Goal: Task Accomplishment & Management: Manage account settings

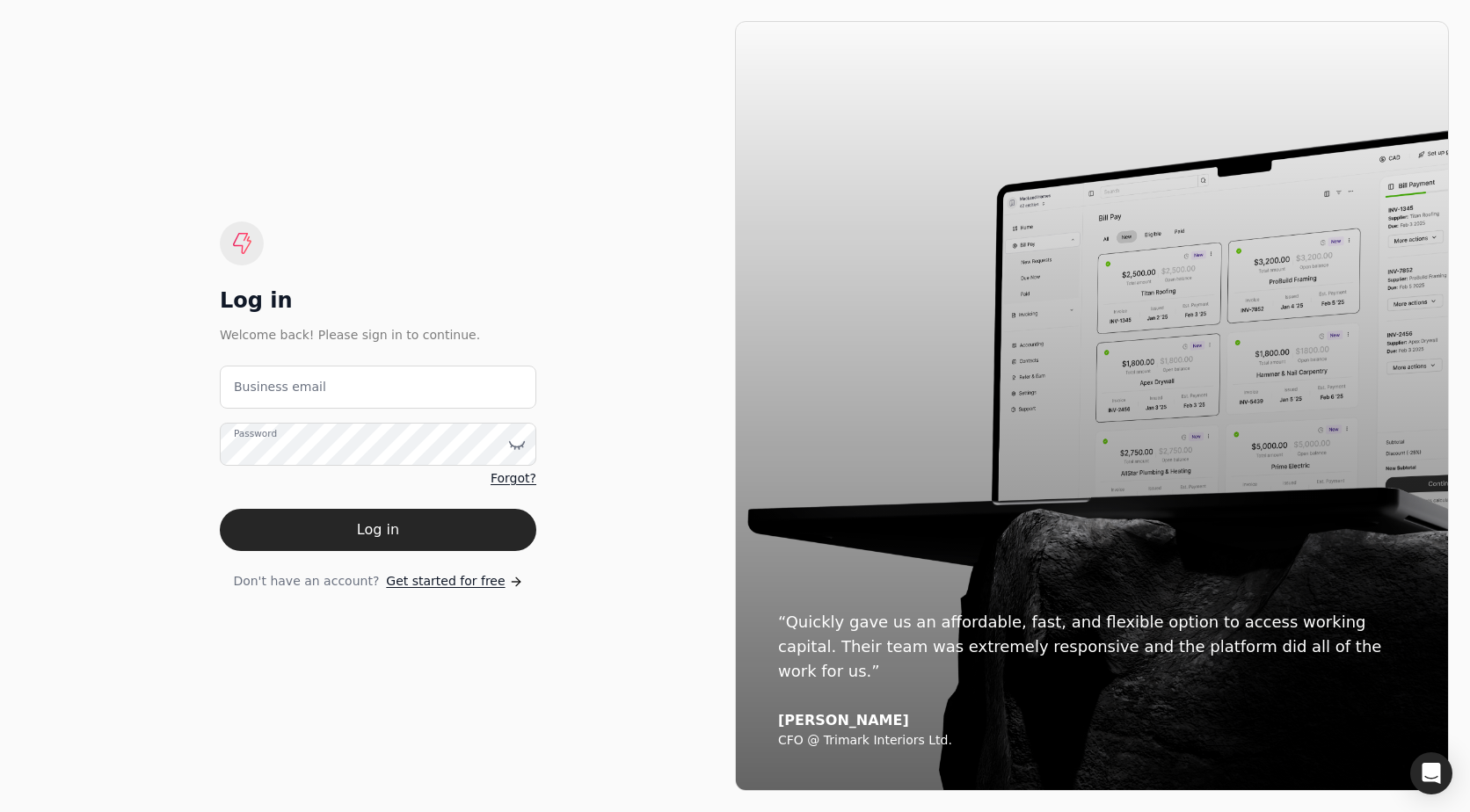
click at [422, 527] on button "Log in" at bounding box center [378, 530] width 316 height 42
type email "[EMAIL_ADDRESS][DOMAIN_NAME]"
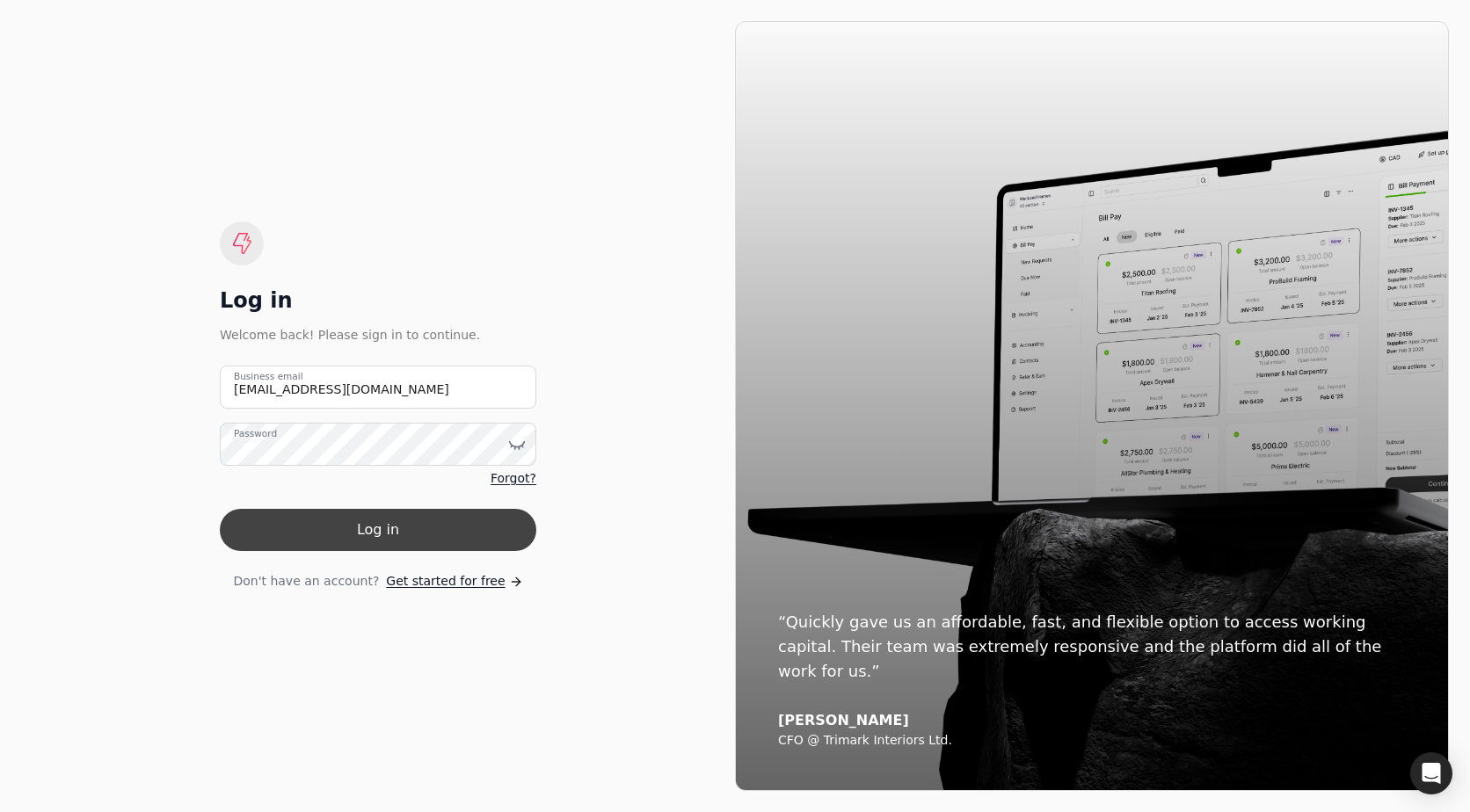
click at [379, 528] on button "Log in" at bounding box center [378, 530] width 316 height 42
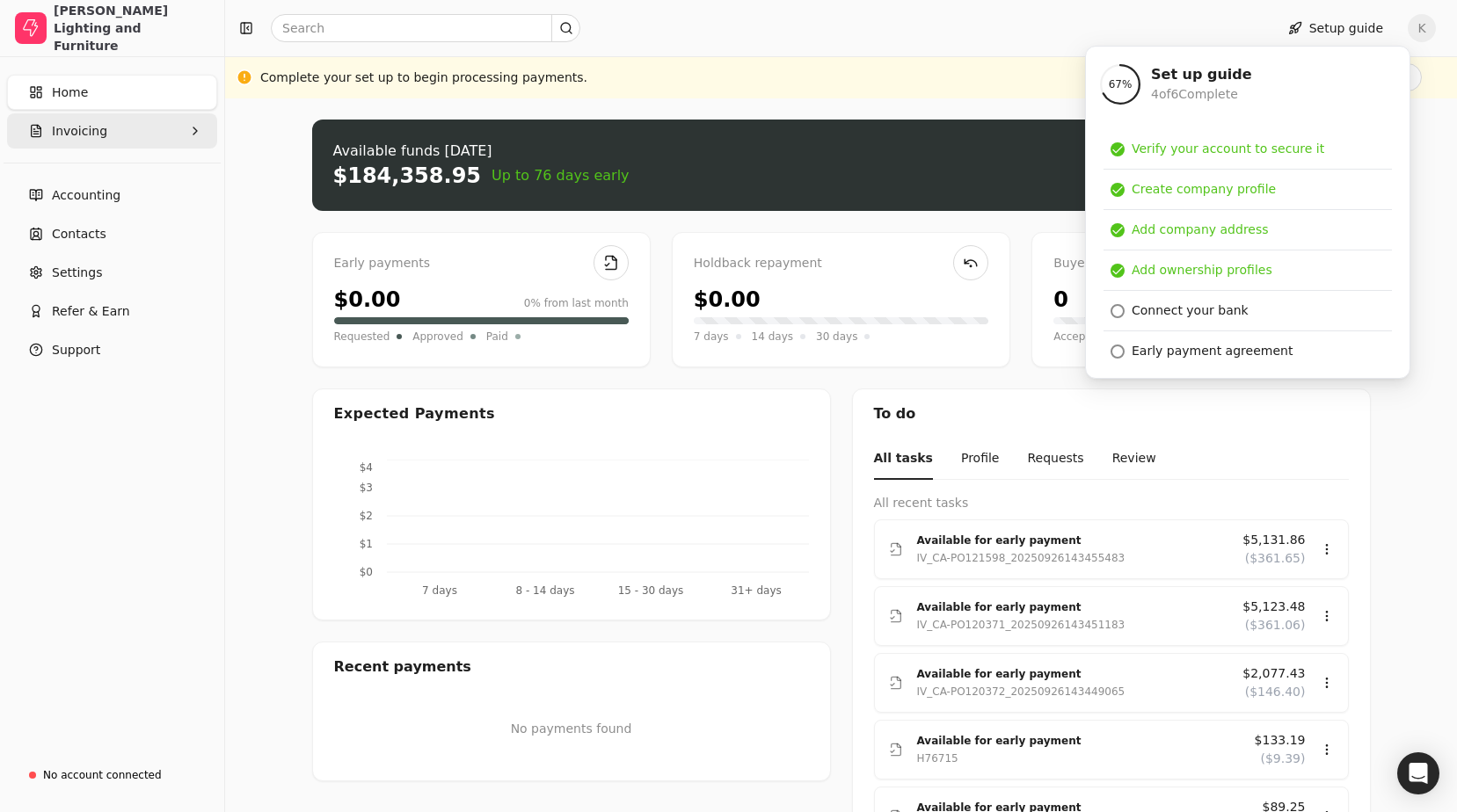
click at [70, 137] on span "Invoicing" at bounding box center [79, 131] width 55 height 18
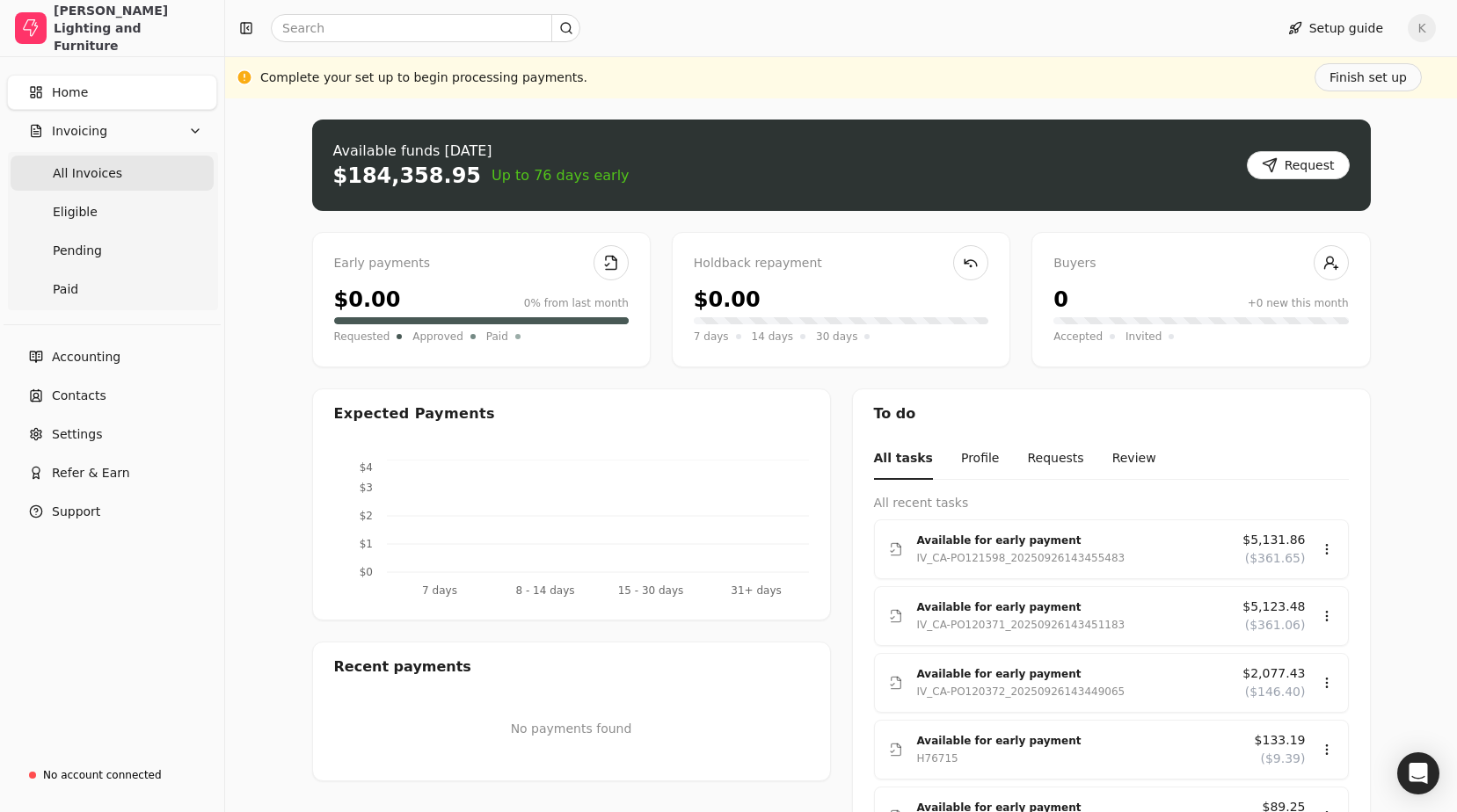
click at [70, 173] on span "All Invoices" at bounding box center [87, 173] width 70 height 18
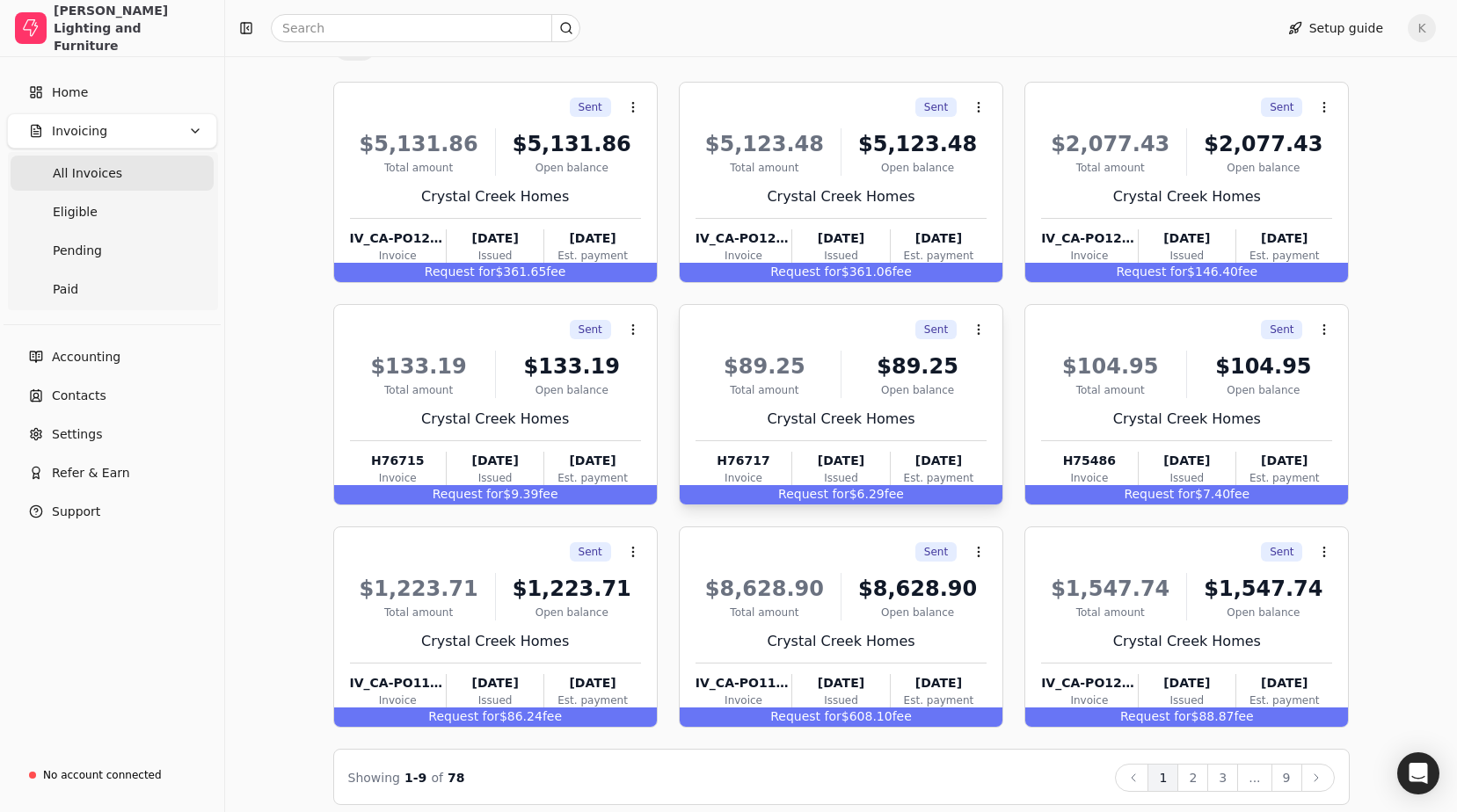
scroll to position [150, 0]
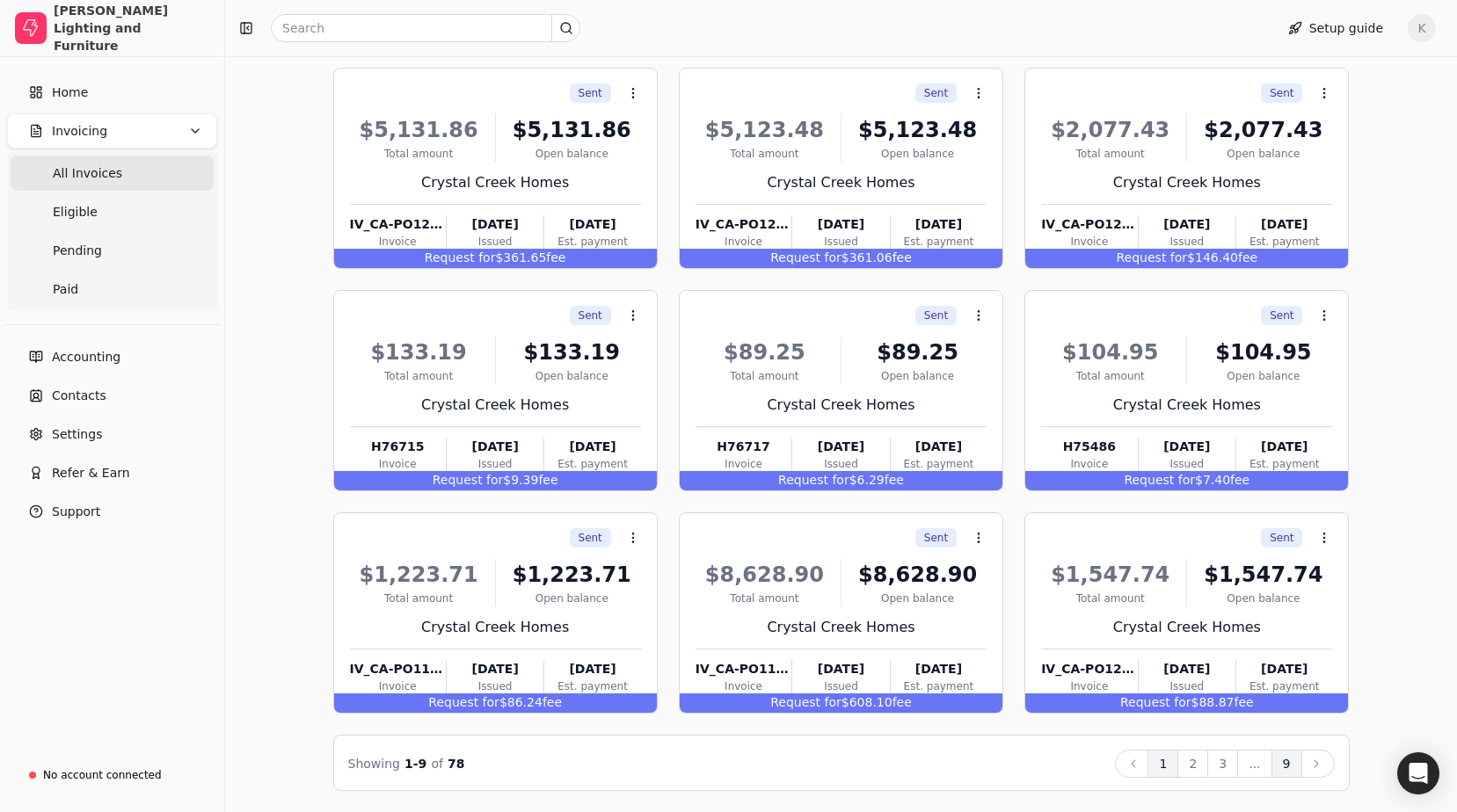
click at [1275, 766] on button "9" at bounding box center [1286, 763] width 31 height 28
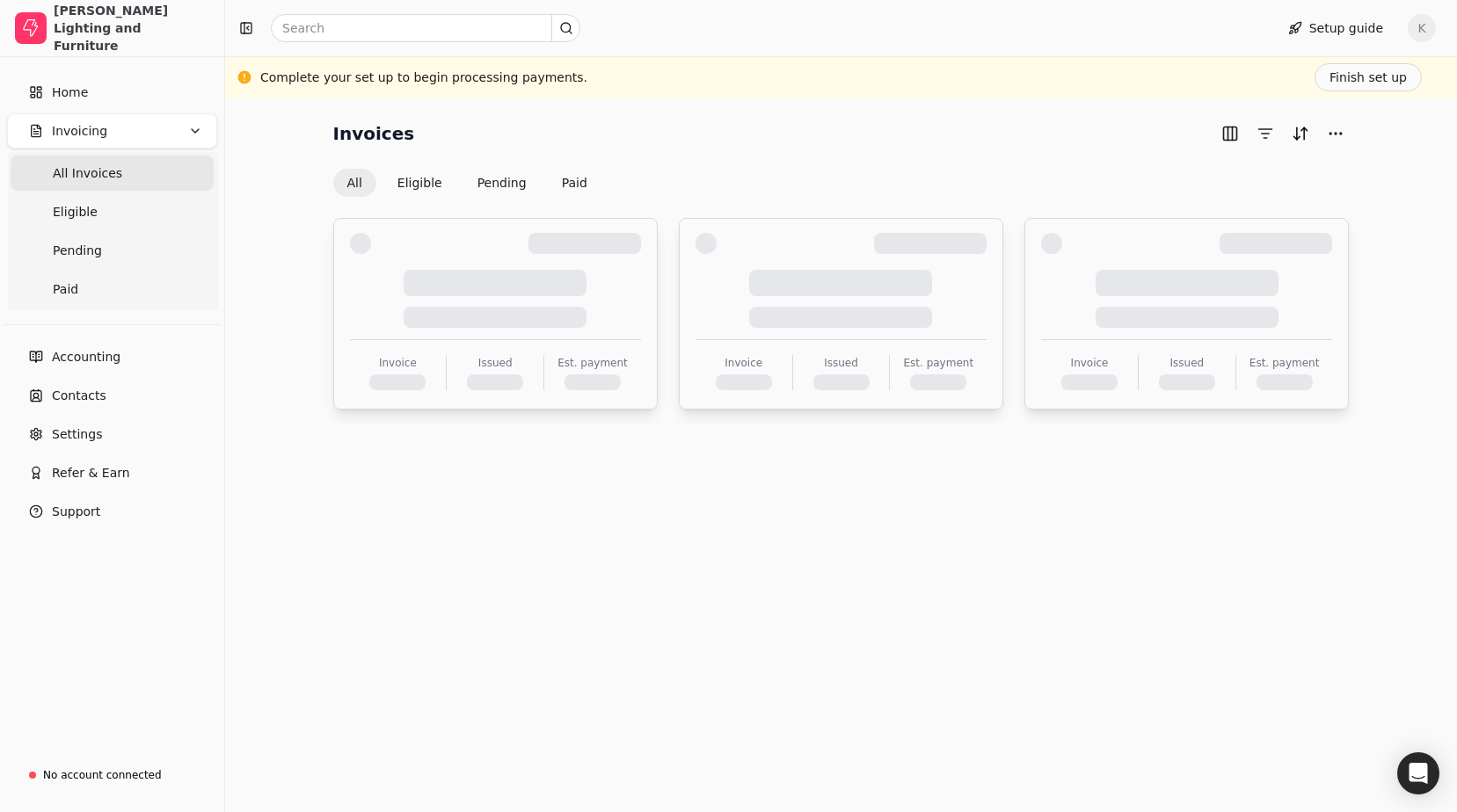
scroll to position [0, 0]
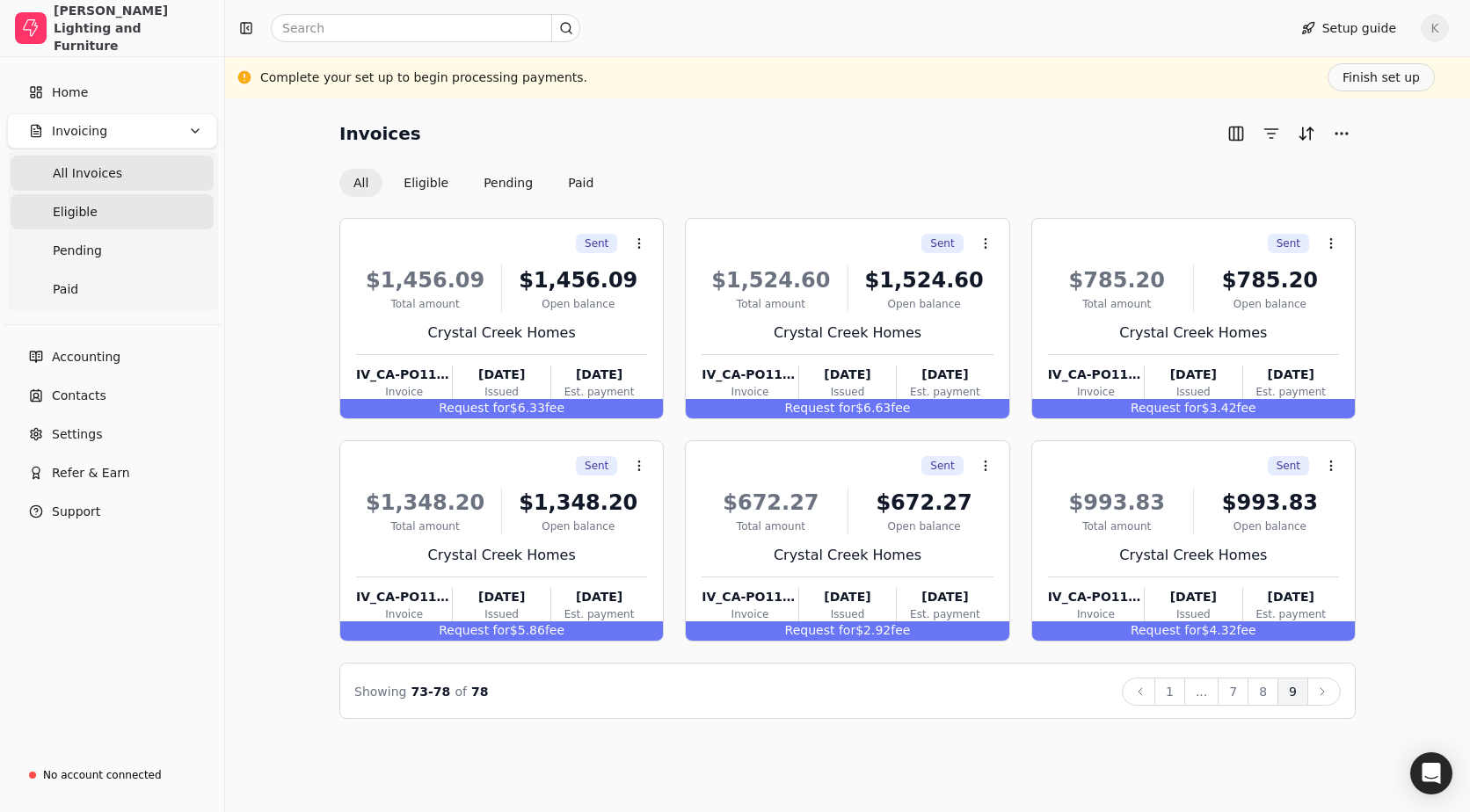
click at [71, 210] on span "Eligible" at bounding box center [75, 212] width 45 height 18
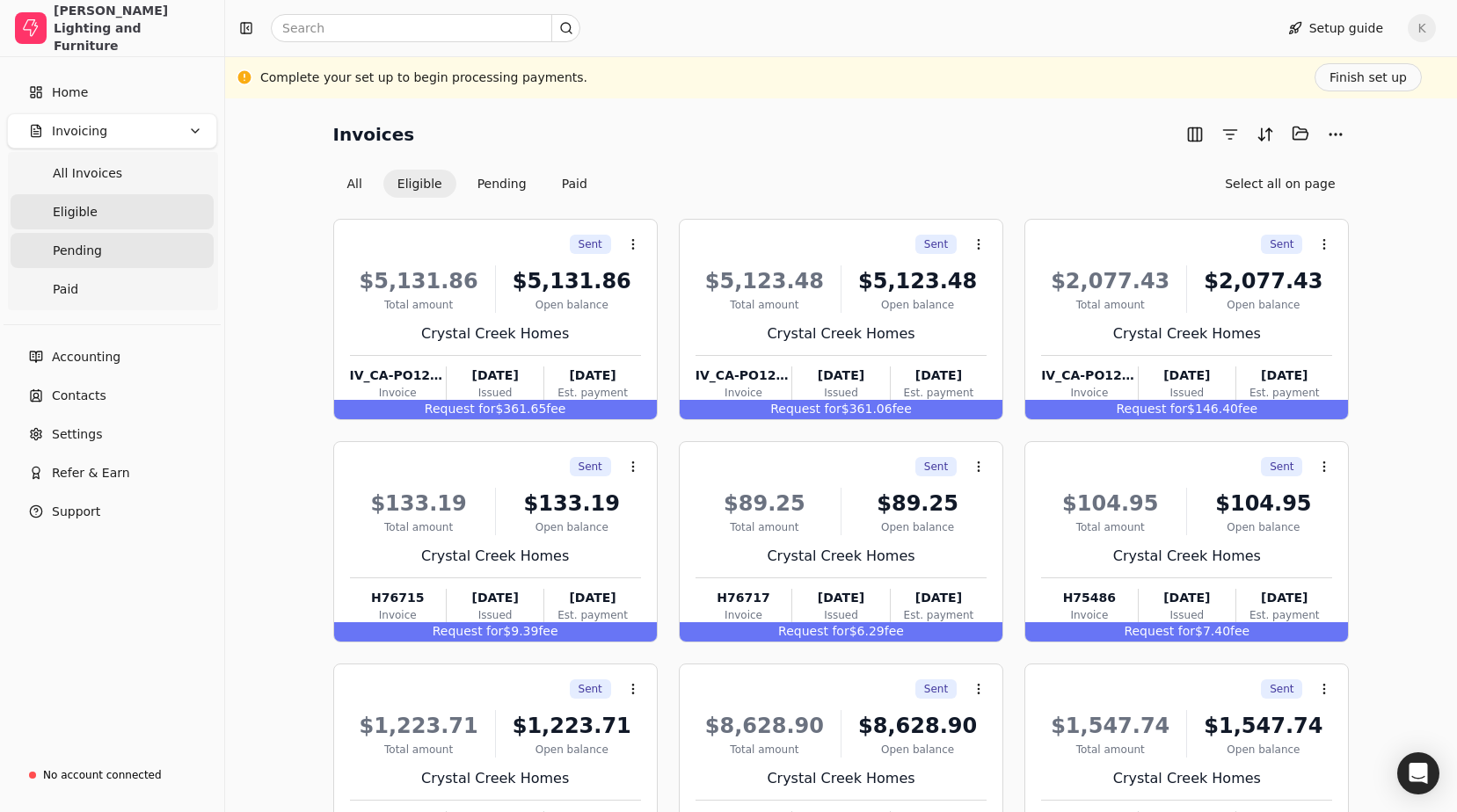
click at [135, 247] on link "Pending" at bounding box center [112, 250] width 203 height 35
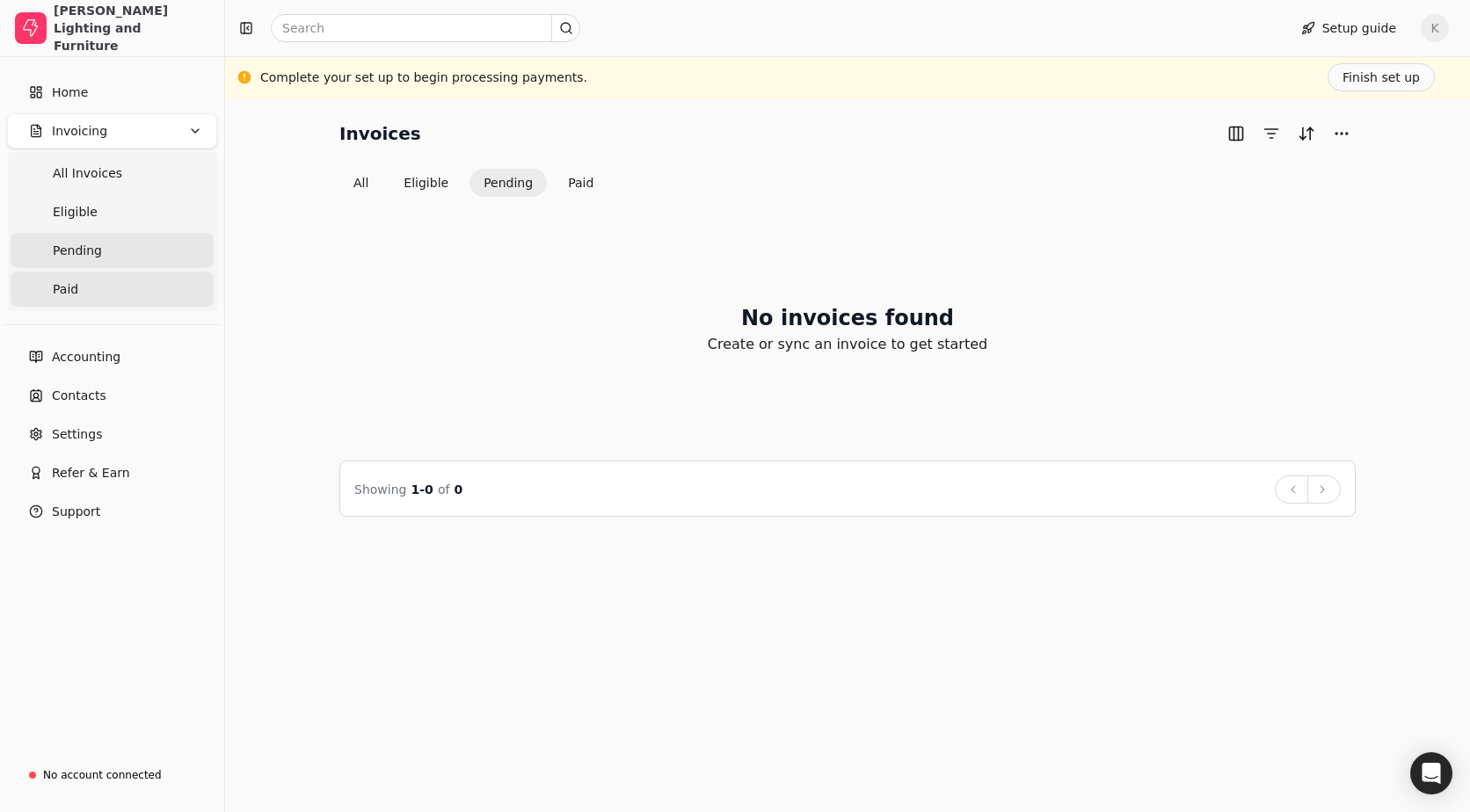
click at [108, 278] on link "Paid" at bounding box center [112, 289] width 203 height 35
click at [108, 254] on link "Pending" at bounding box center [112, 250] width 203 height 35
click at [111, 215] on link "Eligible" at bounding box center [112, 211] width 203 height 35
